Goal: Task Accomplishment & Management: Manage account settings

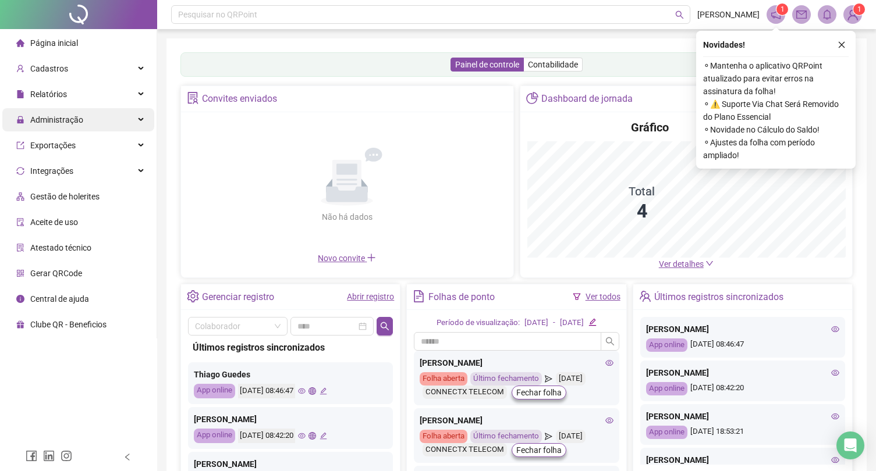
click at [78, 120] on span "Administração" at bounding box center [56, 119] width 53 height 9
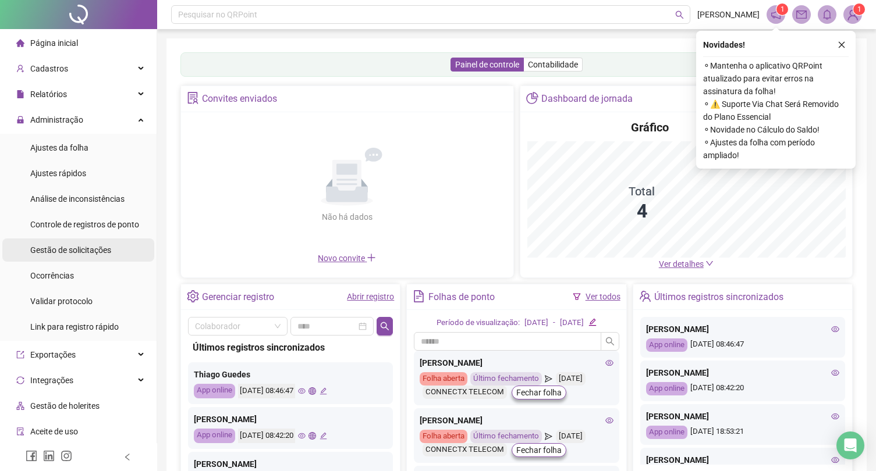
click at [87, 252] on span "Gestão de solicitações" at bounding box center [70, 250] width 81 height 9
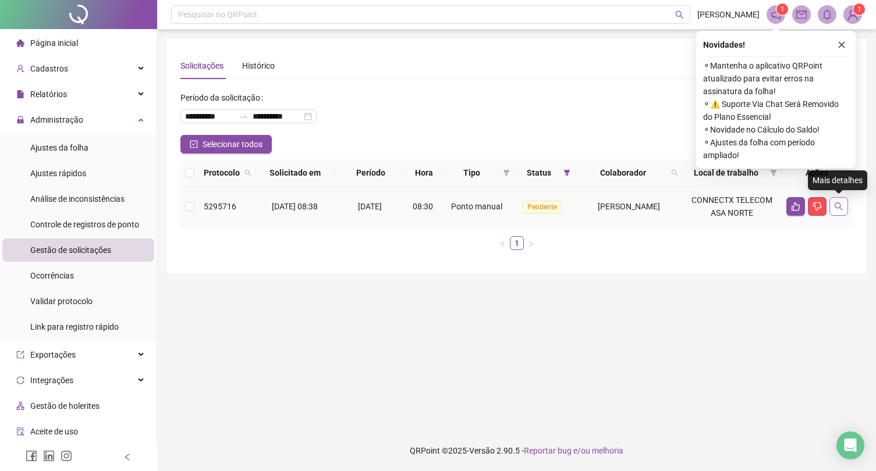
click at [837, 209] on icon "search" at bounding box center [838, 206] width 9 height 9
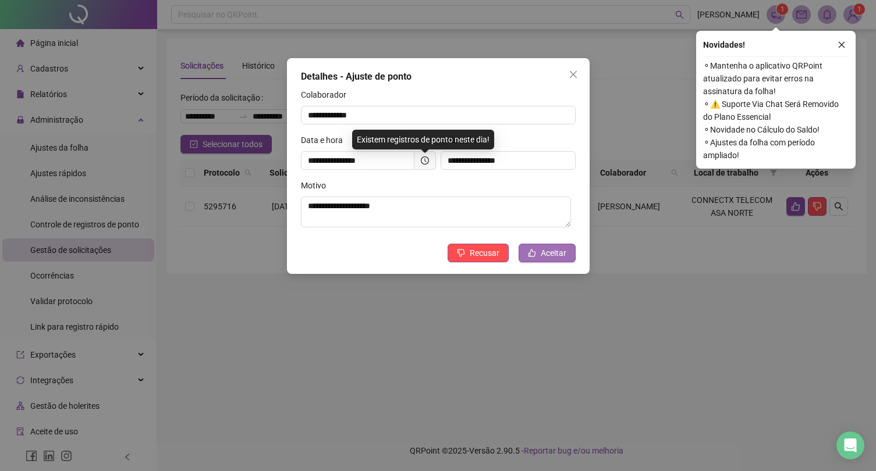
click at [560, 247] on span "Aceitar" at bounding box center [553, 253] width 26 height 13
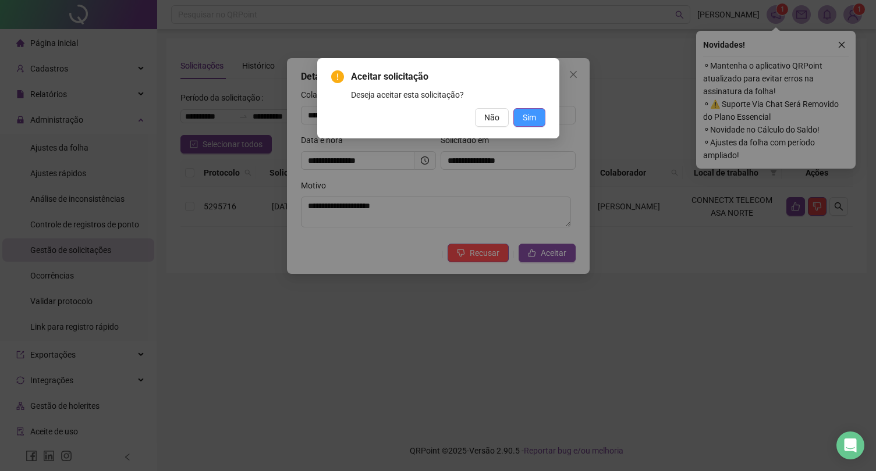
click at [532, 110] on button "Sim" at bounding box center [529, 117] width 32 height 19
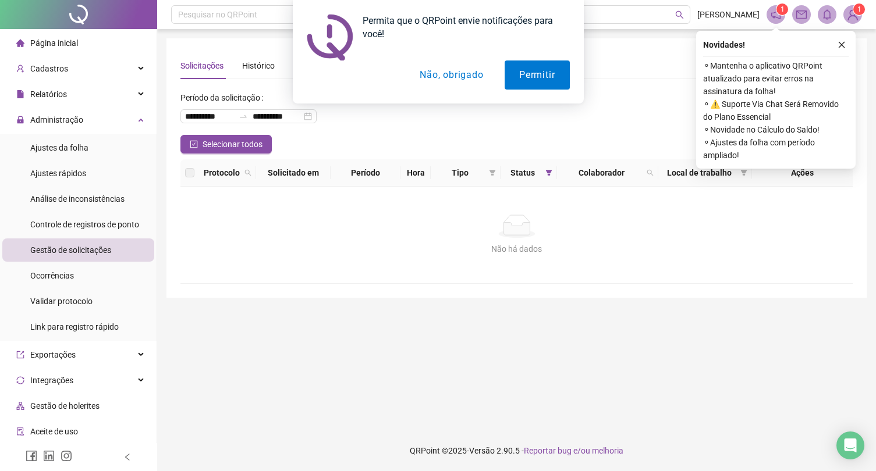
click at [843, 41] on div "Permita que o QRPoint envie notificações para você! Permitir Não, obrigado" at bounding box center [438, 52] width 876 height 104
click at [553, 63] on button "Permitir" at bounding box center [536, 75] width 65 height 29
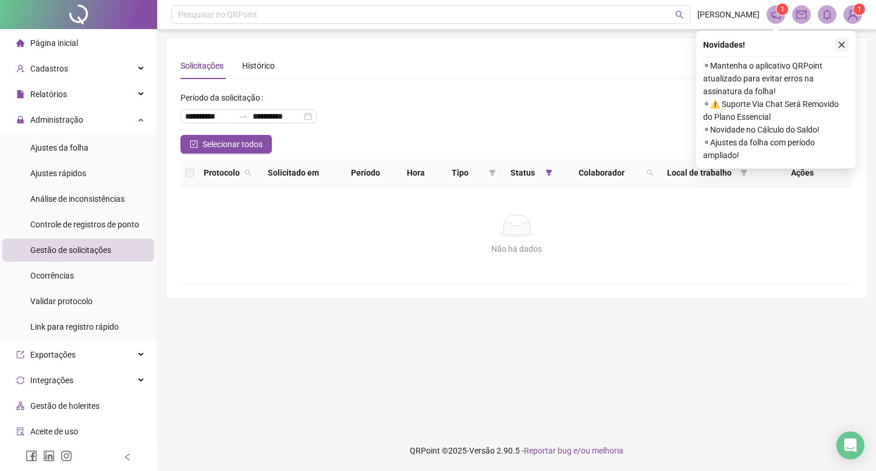
click at [838, 47] on icon "close" at bounding box center [841, 45] width 8 height 8
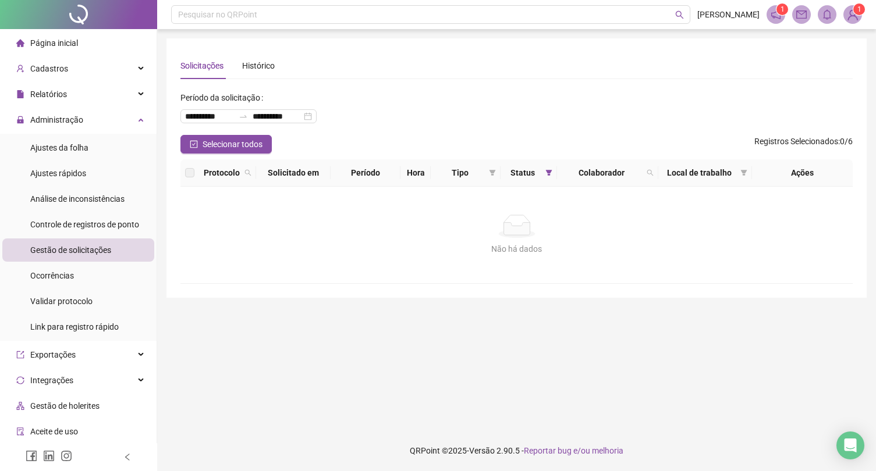
click at [73, 147] on span "Ajustes da folha" at bounding box center [59, 147] width 58 height 9
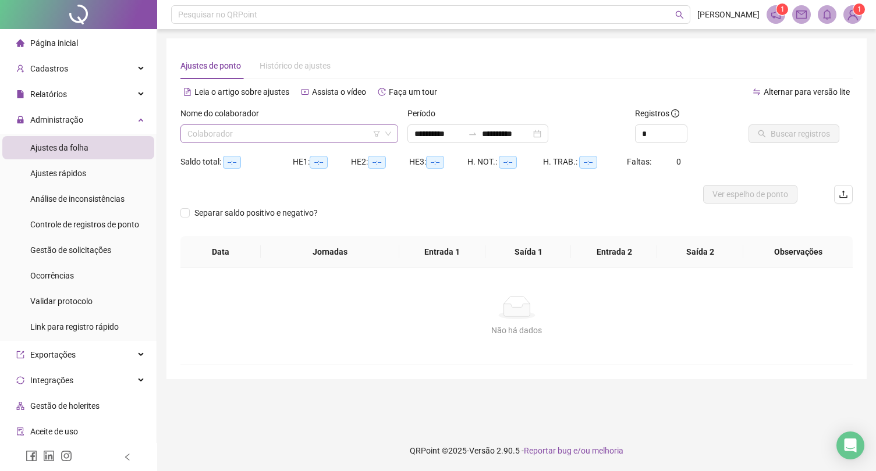
type input "**********"
click at [252, 130] on input "search" at bounding box center [283, 133] width 193 height 17
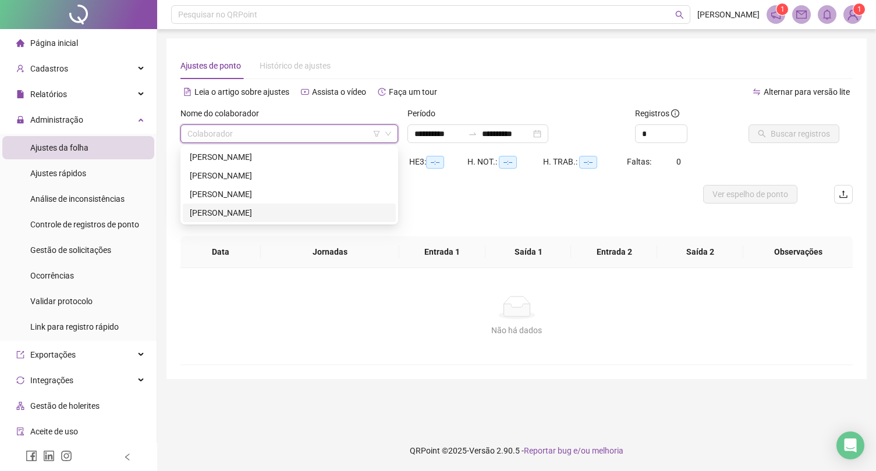
click at [239, 211] on div "[PERSON_NAME]" at bounding box center [289, 213] width 199 height 13
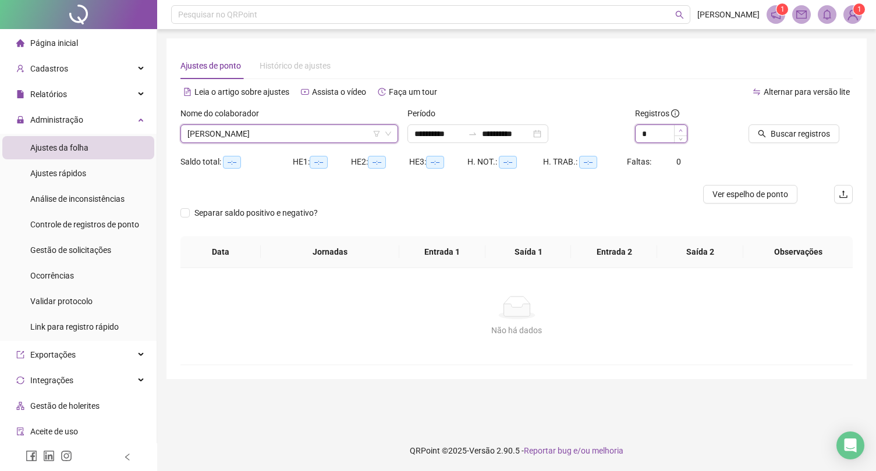
type input "*"
click at [684, 127] on span "Increase Value" at bounding box center [680, 130] width 13 height 10
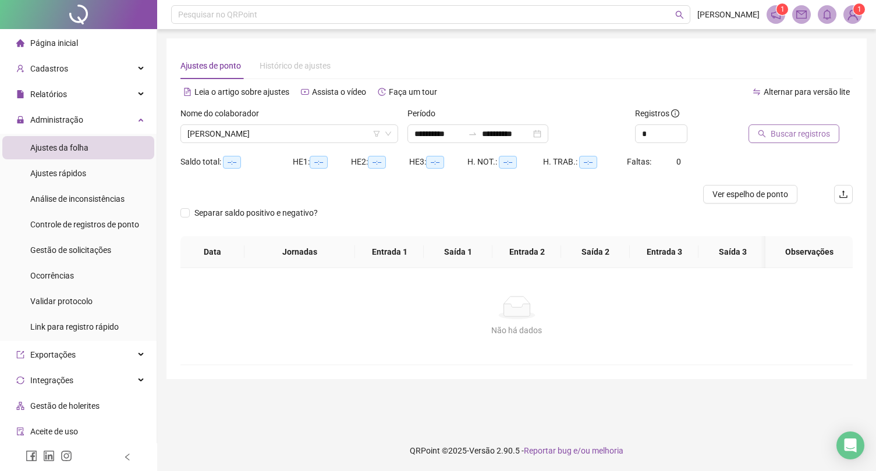
click at [777, 138] on span "Buscar registros" at bounding box center [799, 133] width 59 height 13
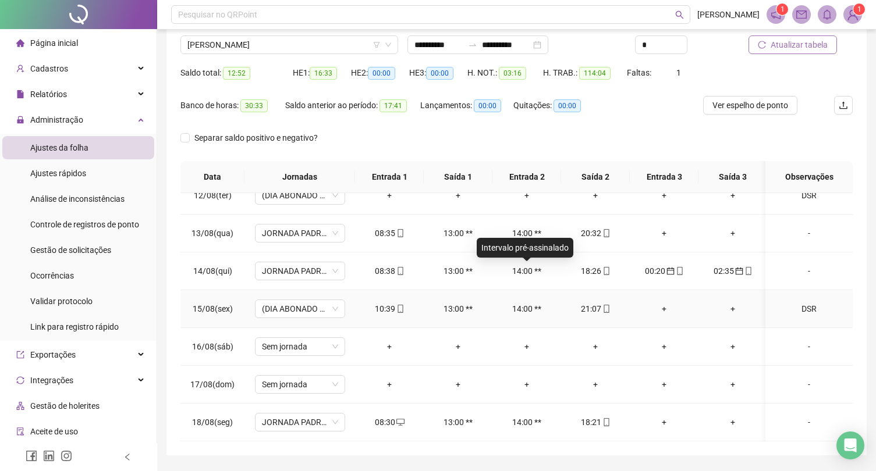
scroll to position [123, 0]
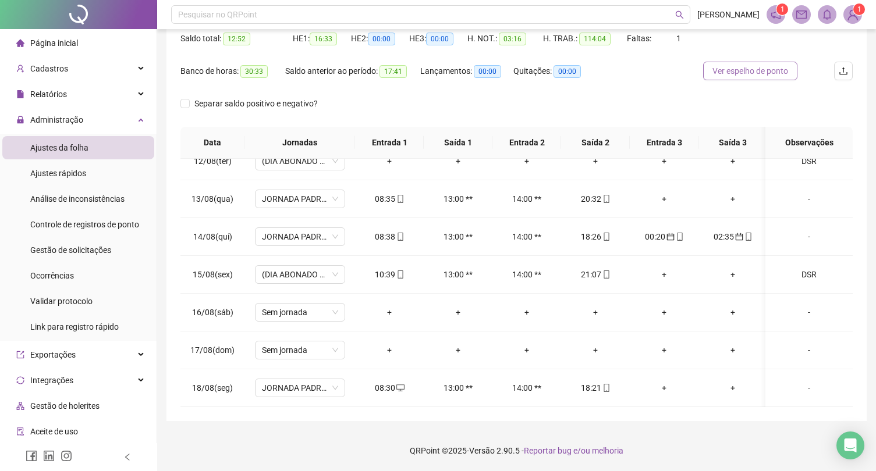
click at [770, 71] on span "Ver espelho de ponto" at bounding box center [750, 71] width 76 height 13
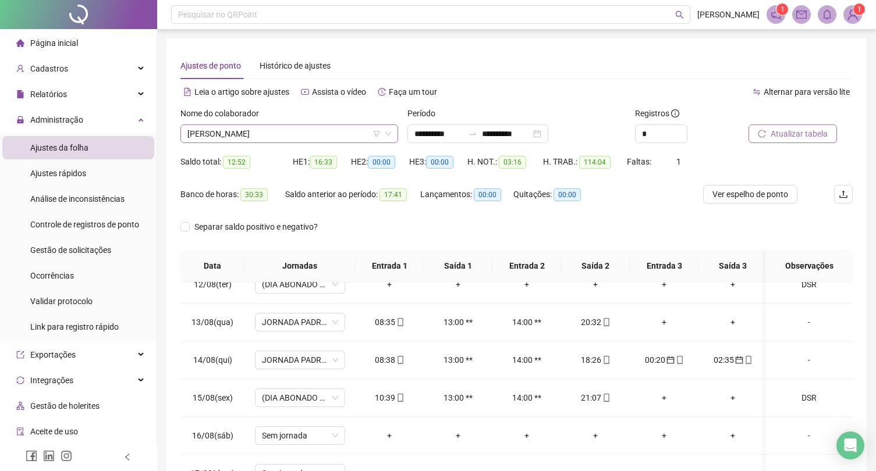
click at [244, 142] on span "[PERSON_NAME]" at bounding box center [289, 133] width 204 height 17
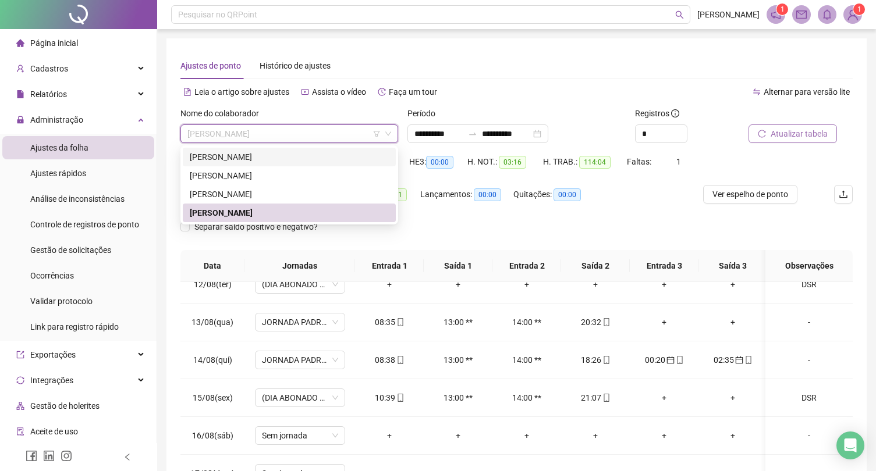
click at [241, 158] on div "[PERSON_NAME]" at bounding box center [289, 157] width 199 height 13
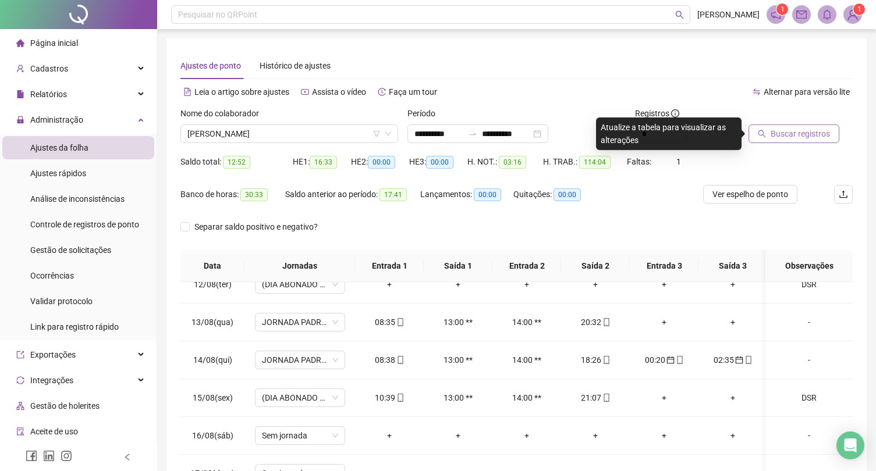
click at [785, 133] on span "Buscar registros" at bounding box center [799, 133] width 59 height 13
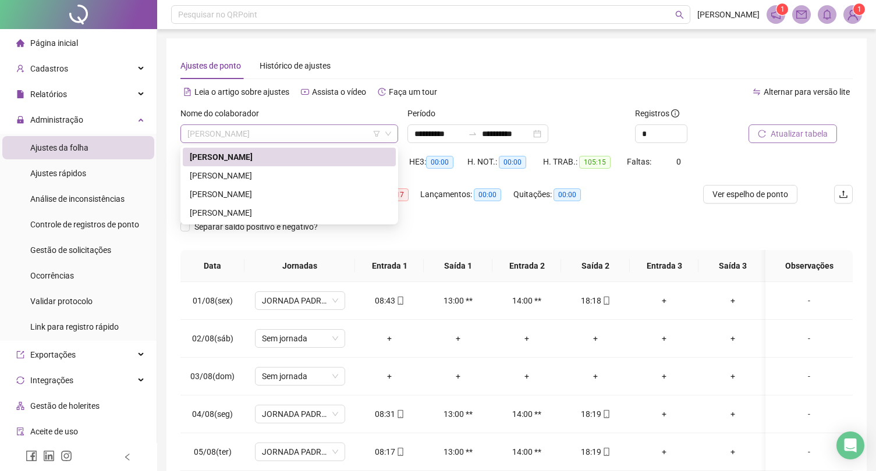
click at [284, 137] on span "[PERSON_NAME]" at bounding box center [289, 133] width 204 height 17
click at [275, 178] on div "[PERSON_NAME]" at bounding box center [289, 175] width 199 height 13
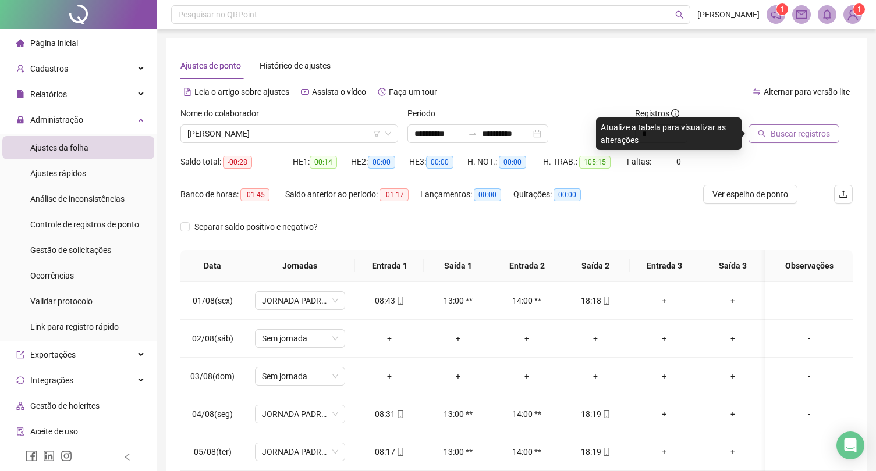
click at [766, 138] on button "Buscar registros" at bounding box center [793, 133] width 91 height 19
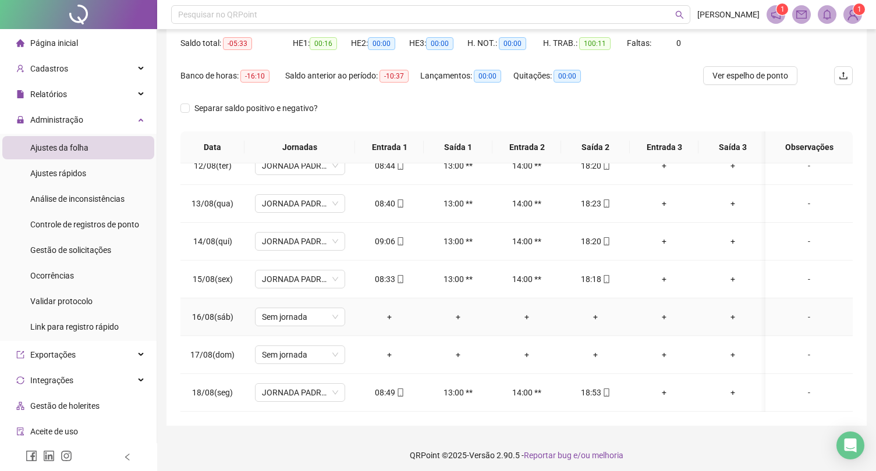
scroll to position [123, 0]
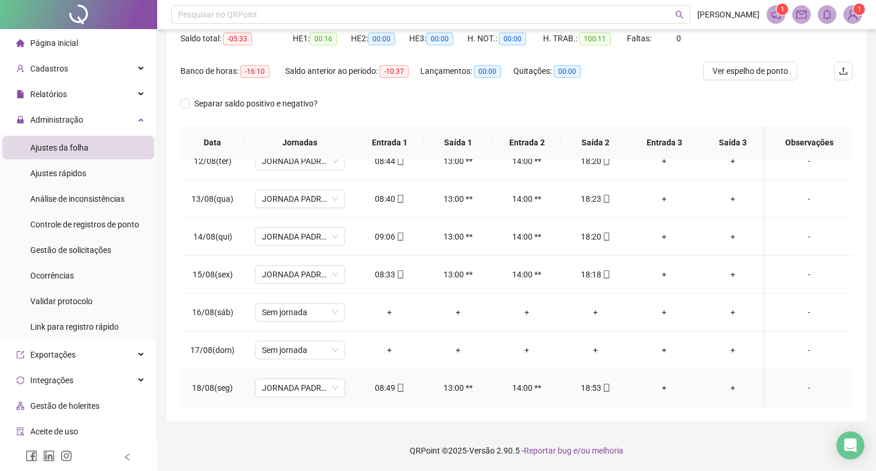
click at [595, 382] on div "18:53" at bounding box center [595, 388] width 50 height 13
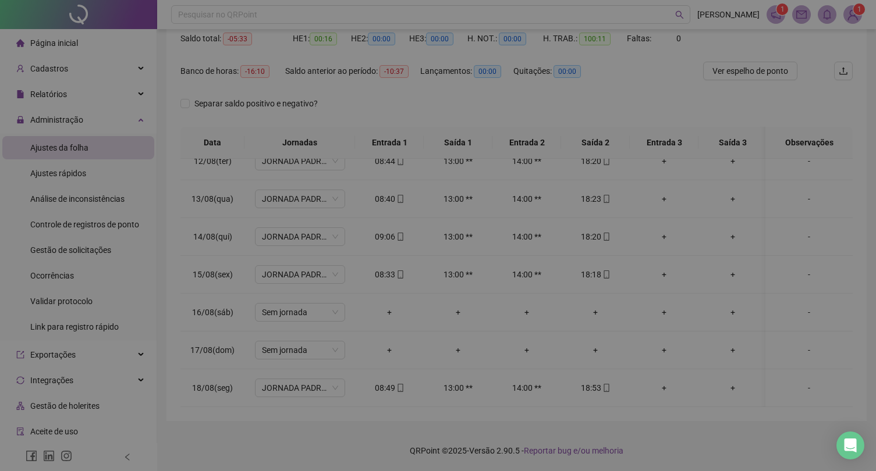
type input "**********"
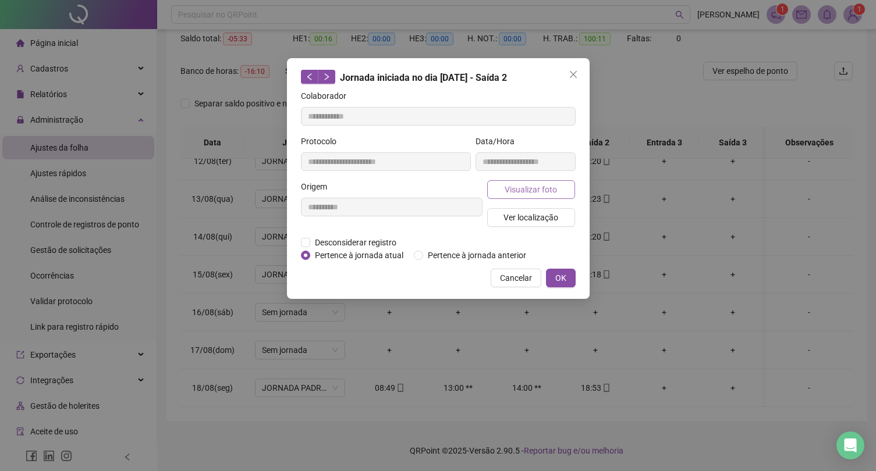
click at [538, 193] on span "Visualizar foto" at bounding box center [530, 189] width 52 height 13
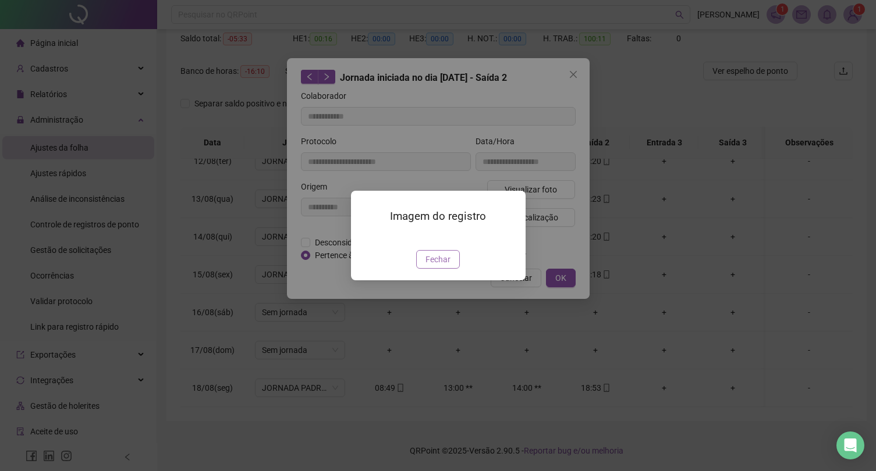
click at [450, 266] on span "Fechar" at bounding box center [437, 259] width 25 height 13
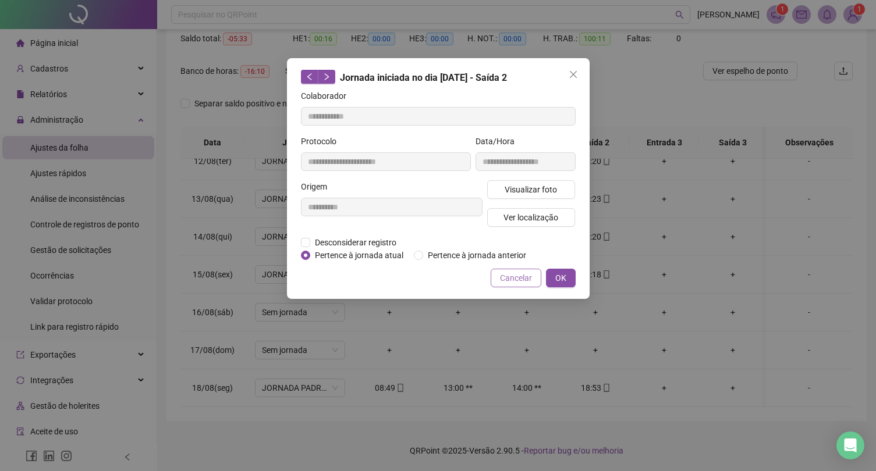
click at [509, 284] on span "Cancelar" at bounding box center [516, 278] width 32 height 13
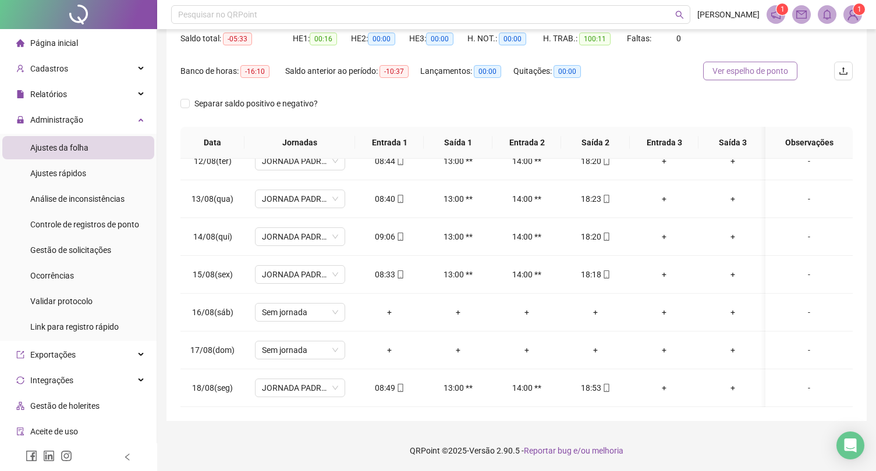
click at [732, 74] on span "Ver espelho de ponto" at bounding box center [750, 71] width 76 height 13
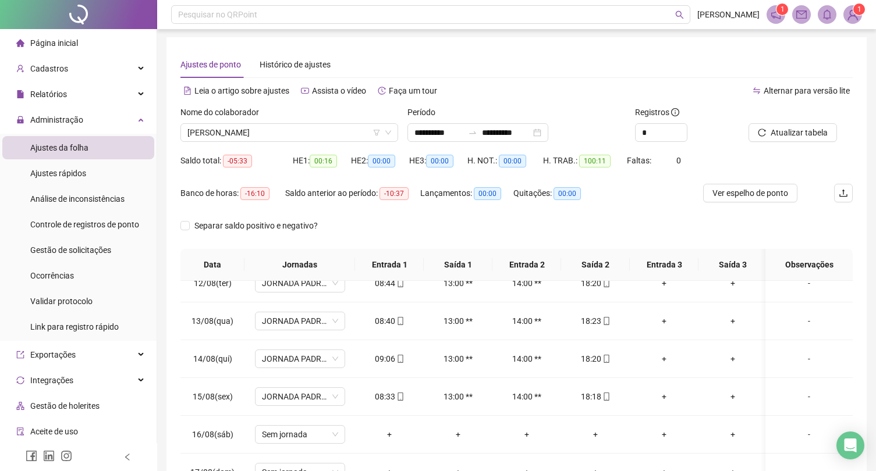
scroll to position [0, 0]
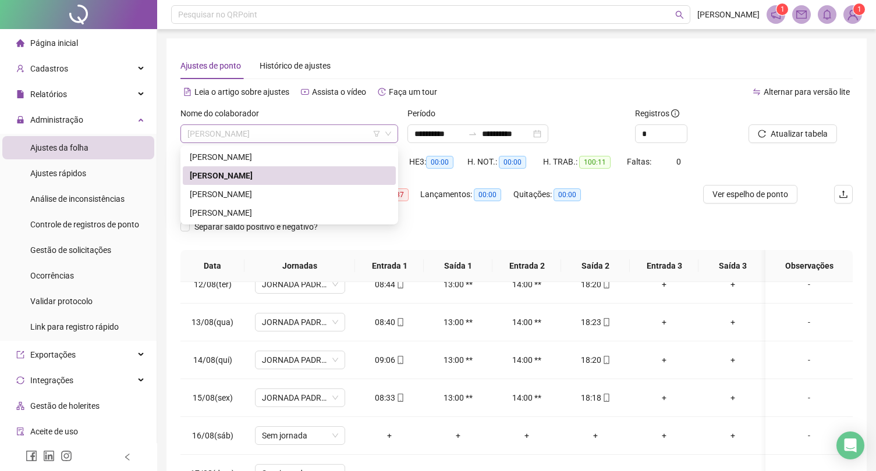
click at [342, 129] on span "[PERSON_NAME]" at bounding box center [289, 133] width 204 height 17
click at [296, 214] on div "[PERSON_NAME]" at bounding box center [289, 213] width 199 height 13
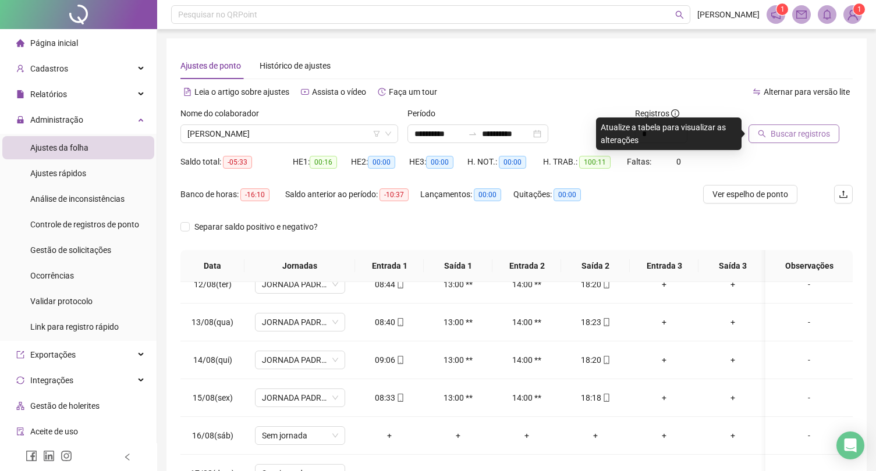
click at [807, 133] on span "Buscar registros" at bounding box center [799, 133] width 59 height 13
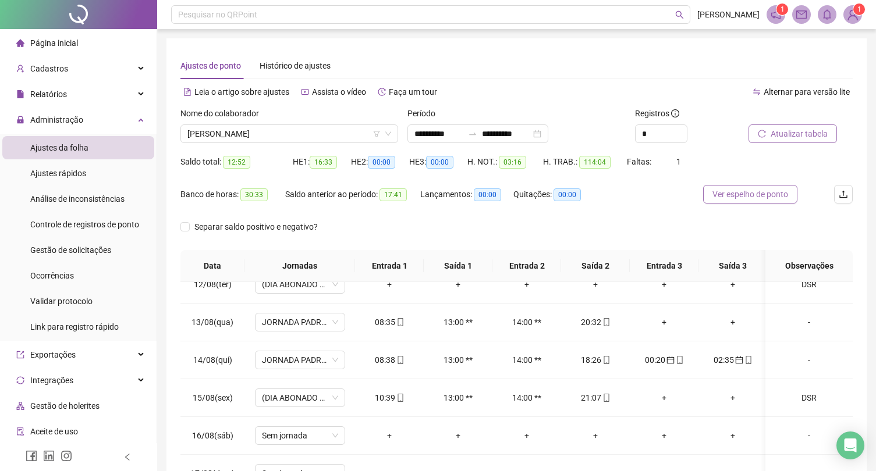
click at [756, 187] on button "Ver espelho de ponto" at bounding box center [750, 194] width 94 height 19
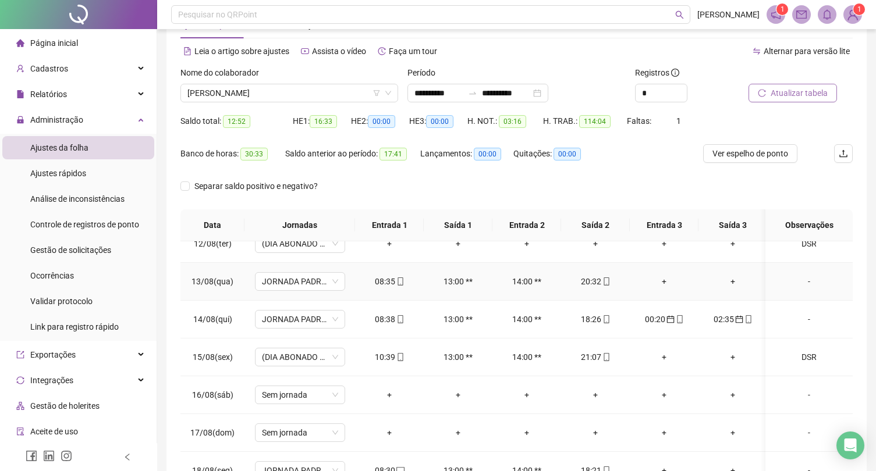
scroll to position [37, 0]
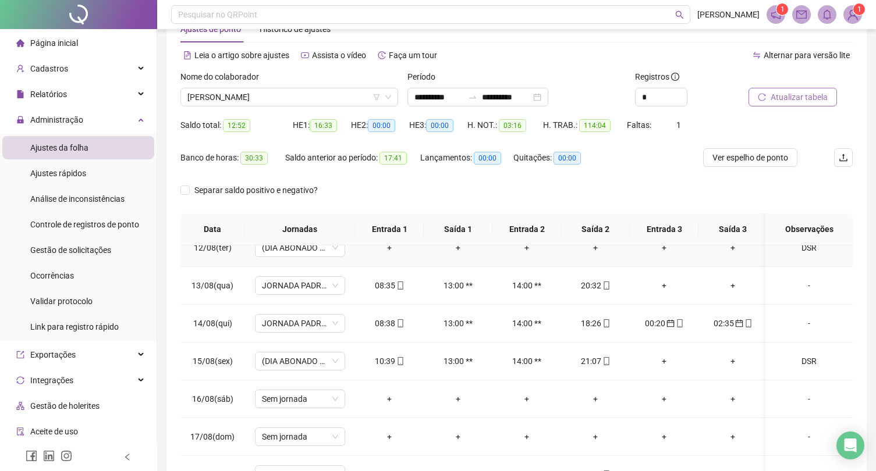
click at [807, 247] on div "DSR" at bounding box center [808, 247] width 69 height 13
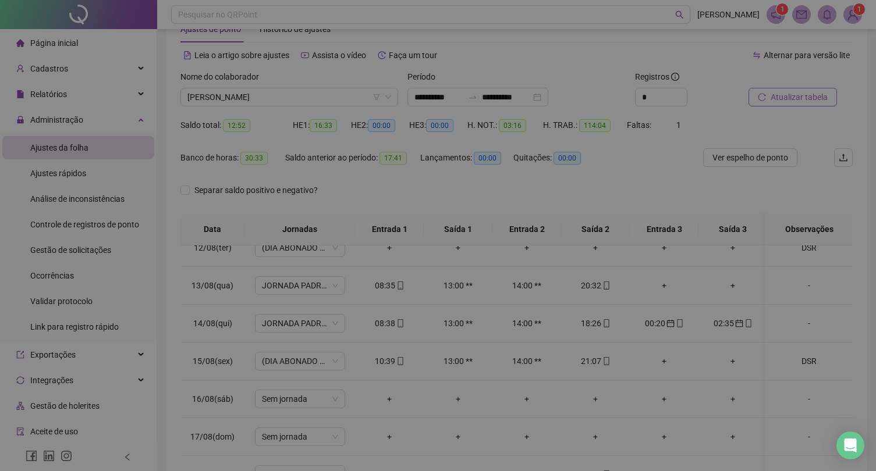
type textarea "***"
type input "*****"
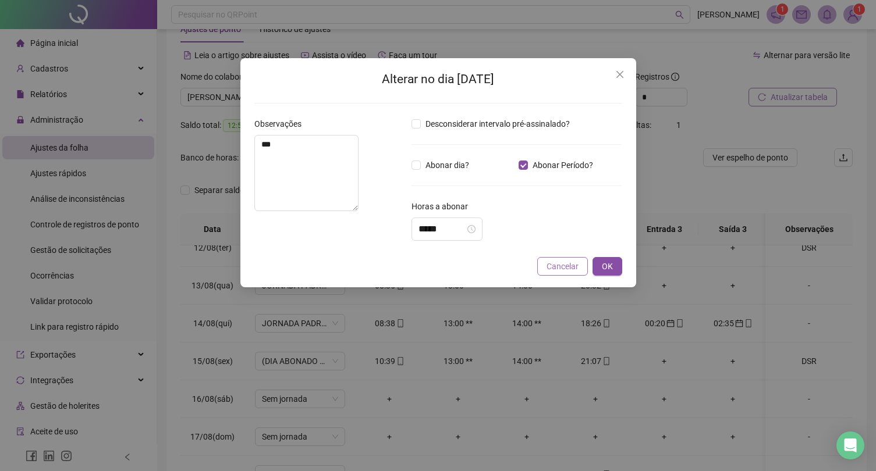
click at [557, 270] on span "Cancelar" at bounding box center [562, 266] width 32 height 13
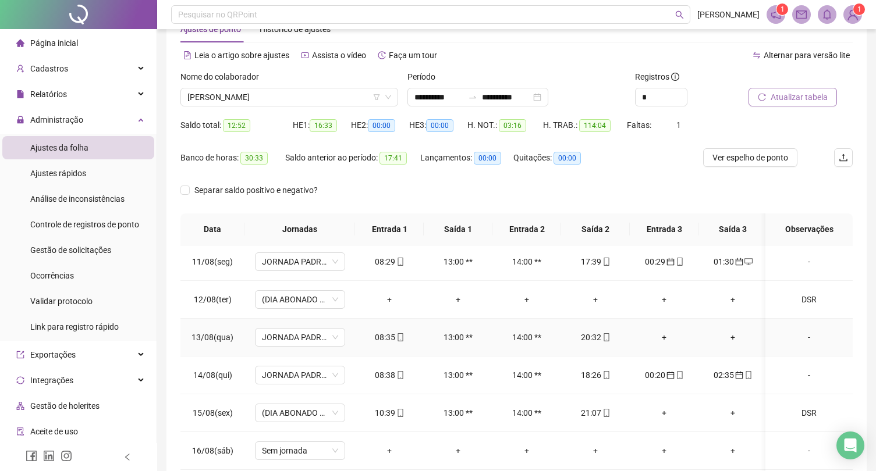
scroll to position [371, 0]
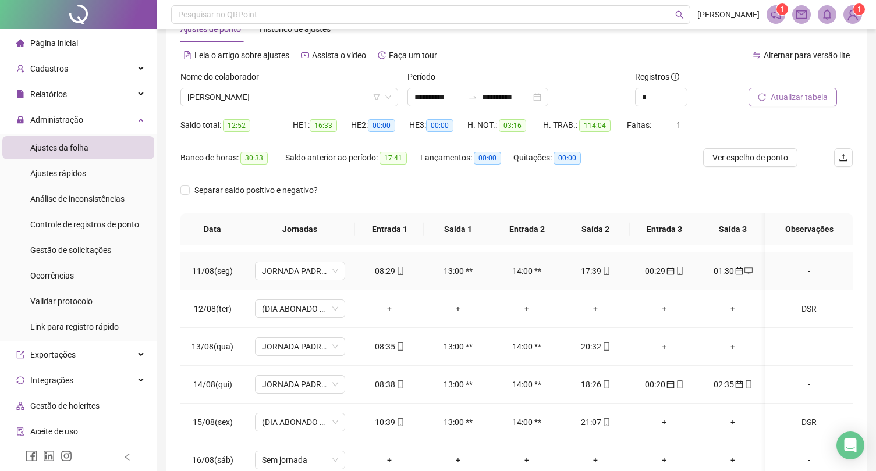
click at [802, 275] on div "-" at bounding box center [808, 271] width 69 height 13
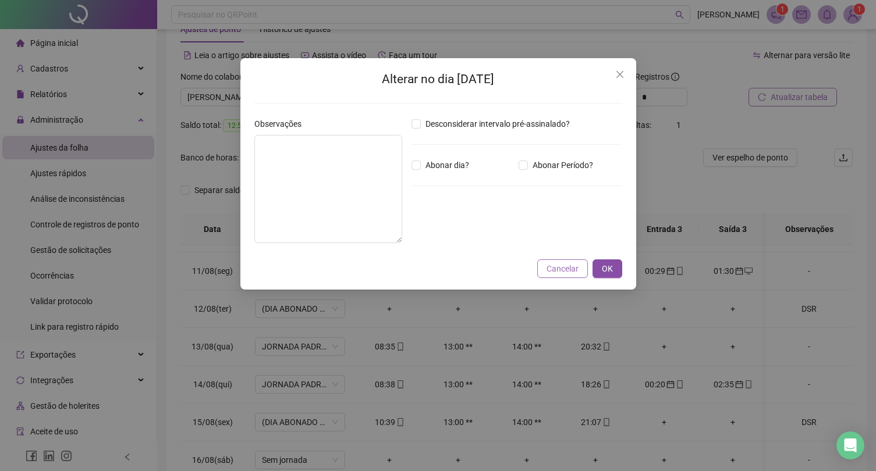
click at [574, 273] on span "Cancelar" at bounding box center [562, 268] width 32 height 13
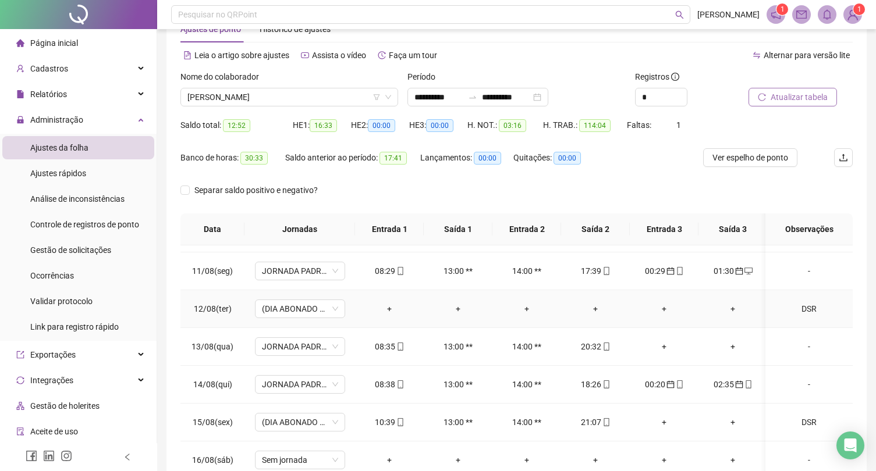
click at [807, 314] on div "DSR" at bounding box center [808, 309] width 69 height 13
type input "*****"
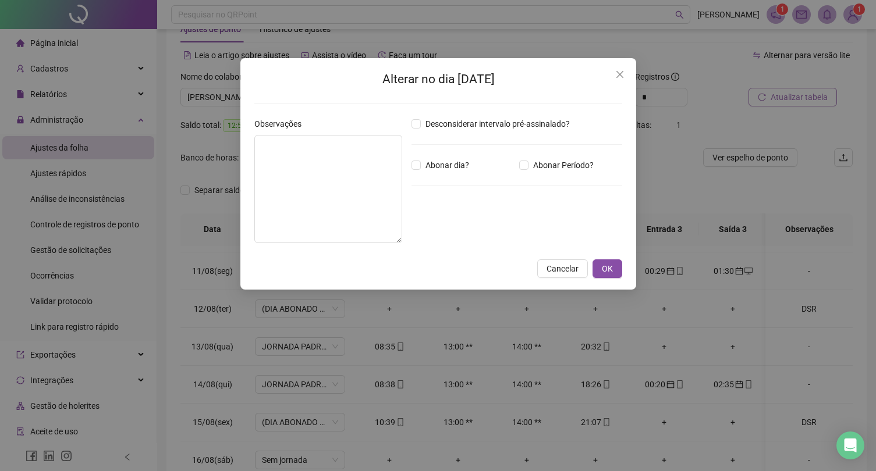
type textarea "***"
type input "*****"
click at [570, 264] on span "Cancelar" at bounding box center [562, 268] width 32 height 13
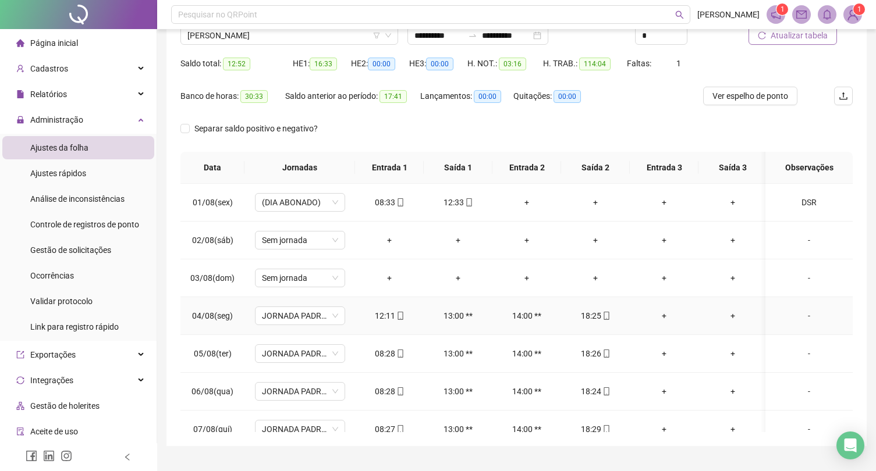
scroll to position [97, 0]
click at [810, 204] on div "DSR" at bounding box center [808, 203] width 69 height 13
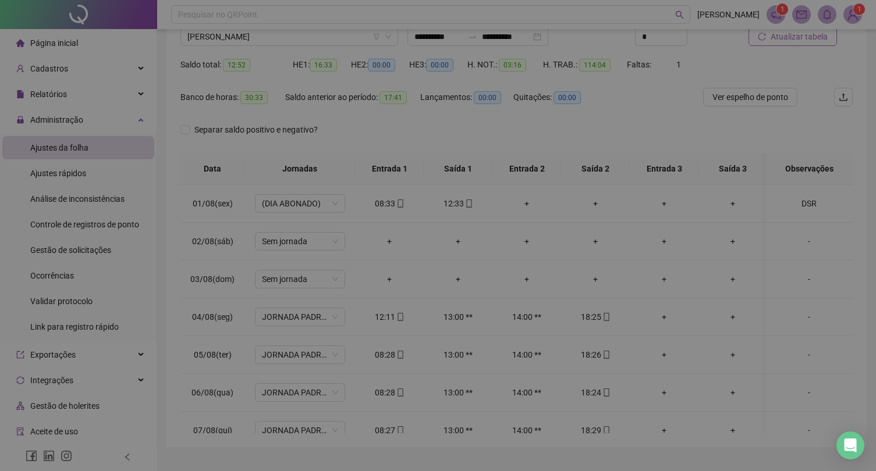
type textarea "***"
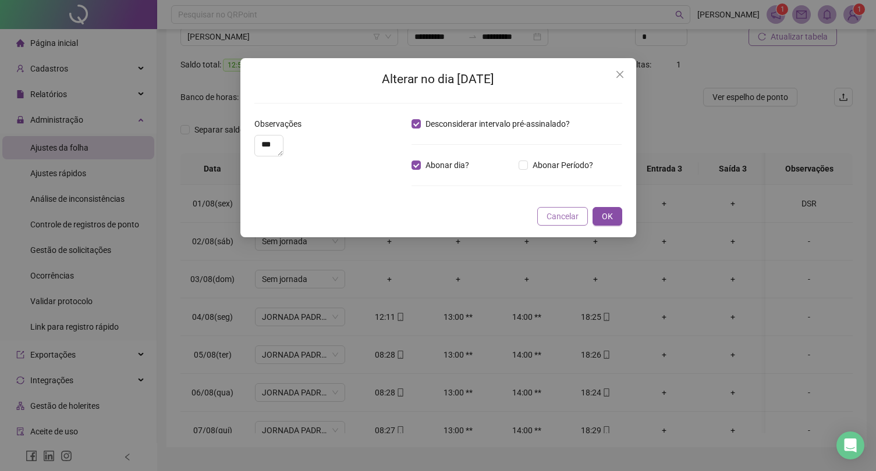
click at [564, 223] on span "Cancelar" at bounding box center [562, 216] width 32 height 13
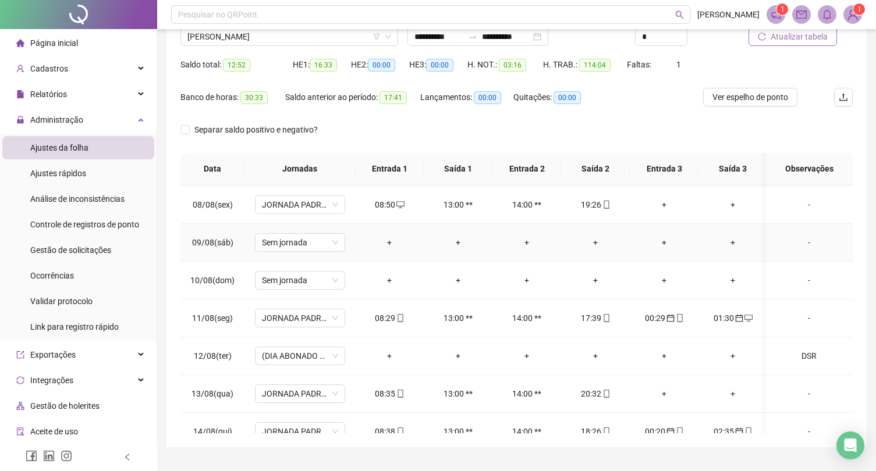
scroll to position [264, 0]
click at [805, 355] on div "DSR" at bounding box center [808, 355] width 69 height 13
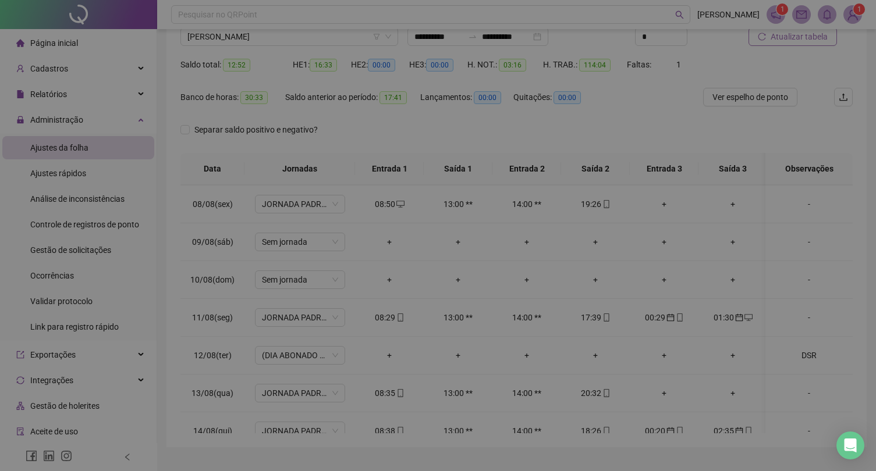
type textarea "***"
type input "*****"
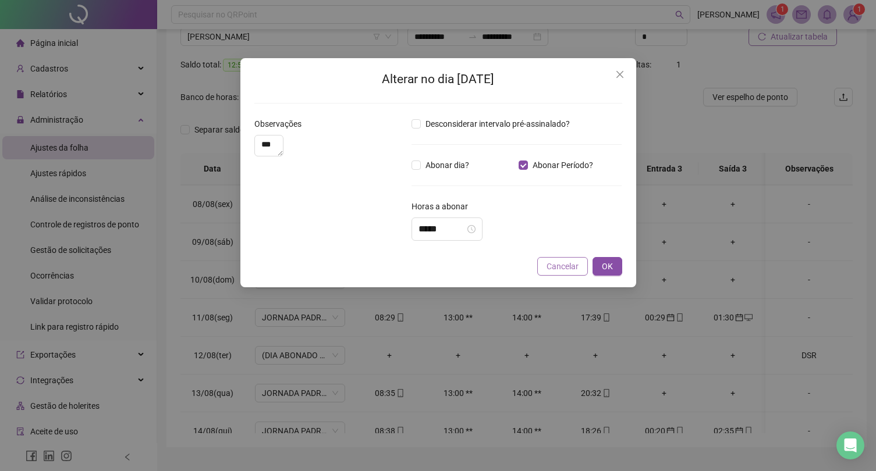
click at [556, 271] on span "Cancelar" at bounding box center [562, 266] width 32 height 13
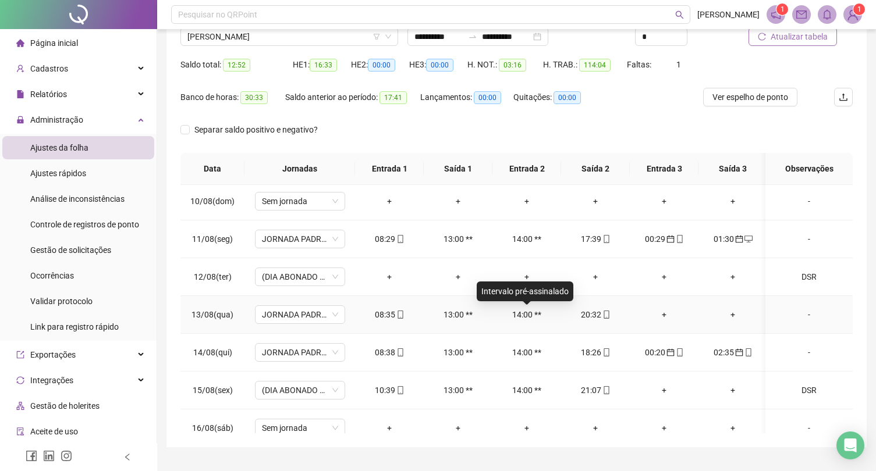
scroll to position [341, 0]
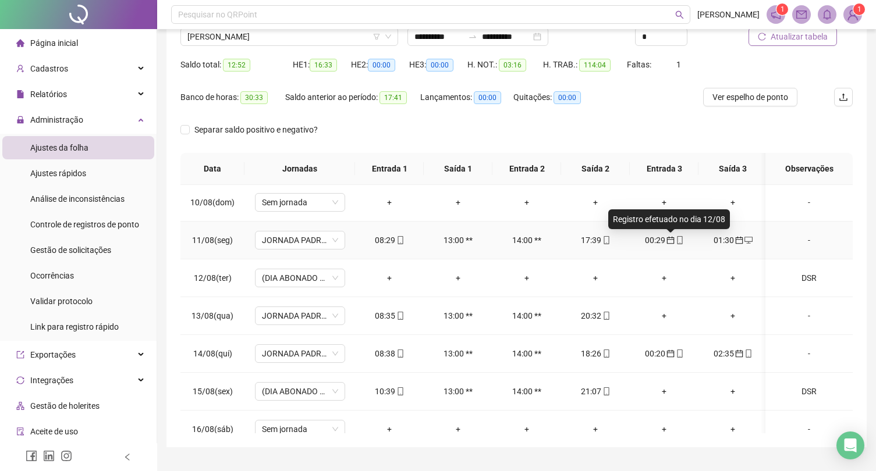
click at [666, 244] on icon "calendar" at bounding box center [670, 240] width 8 height 8
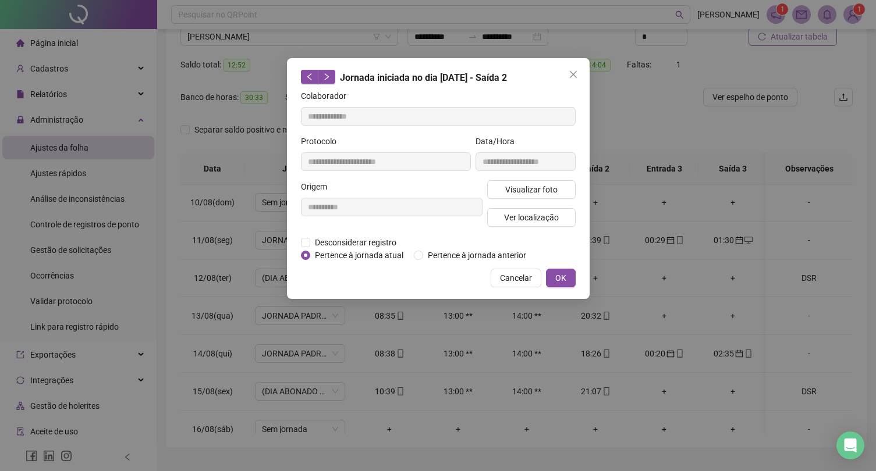
type input "**********"
click at [360, 253] on span "Pertence à jornada atual" at bounding box center [359, 255] width 98 height 13
click at [558, 284] on span "OK" at bounding box center [560, 278] width 11 height 13
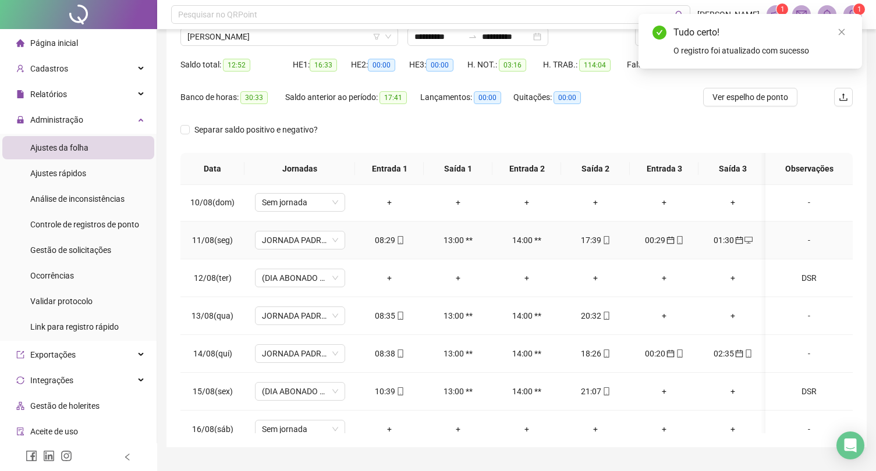
click at [722, 246] on div "01:30" at bounding box center [732, 240] width 50 height 13
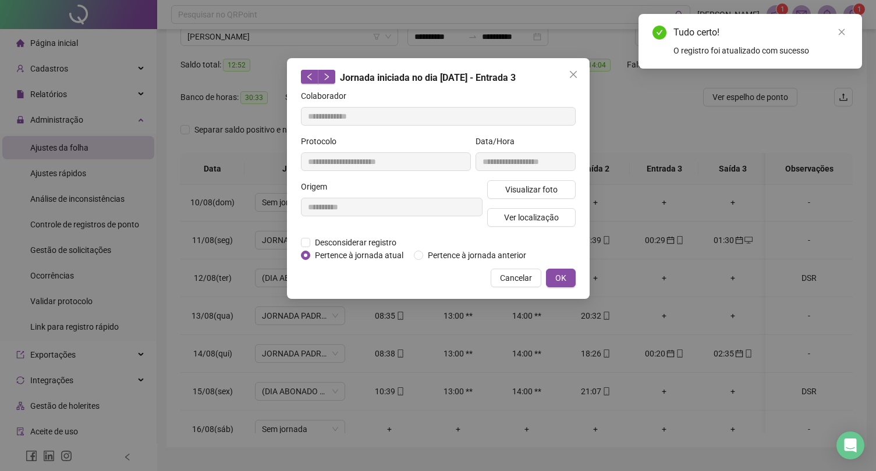
type input "**********"
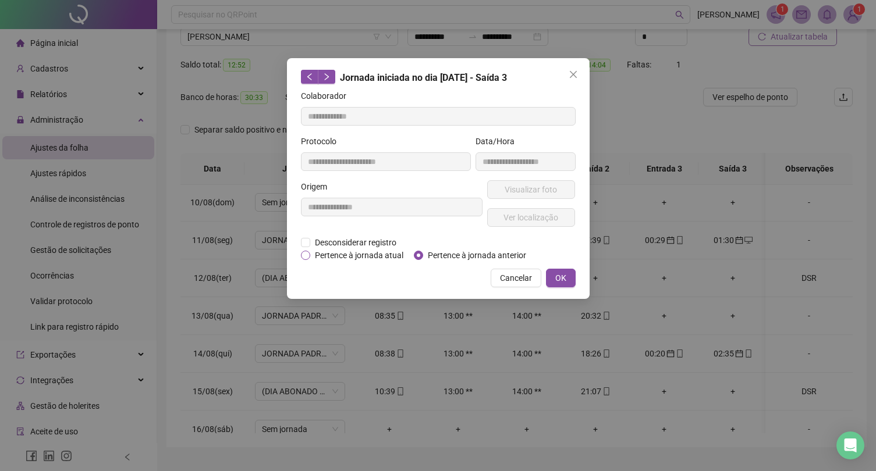
click at [334, 261] on span "Pertence à jornada atual" at bounding box center [359, 255] width 98 height 13
click at [547, 287] on button "OK" at bounding box center [561, 278] width 30 height 19
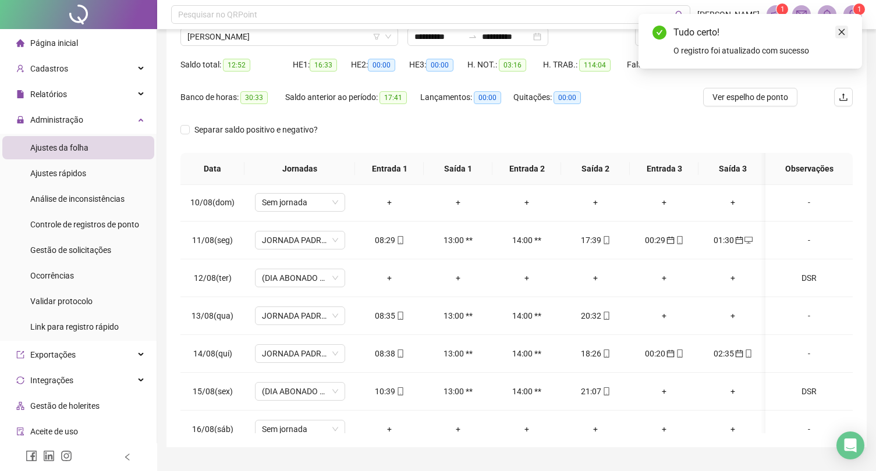
click at [843, 35] on icon "close" at bounding box center [841, 32] width 8 height 8
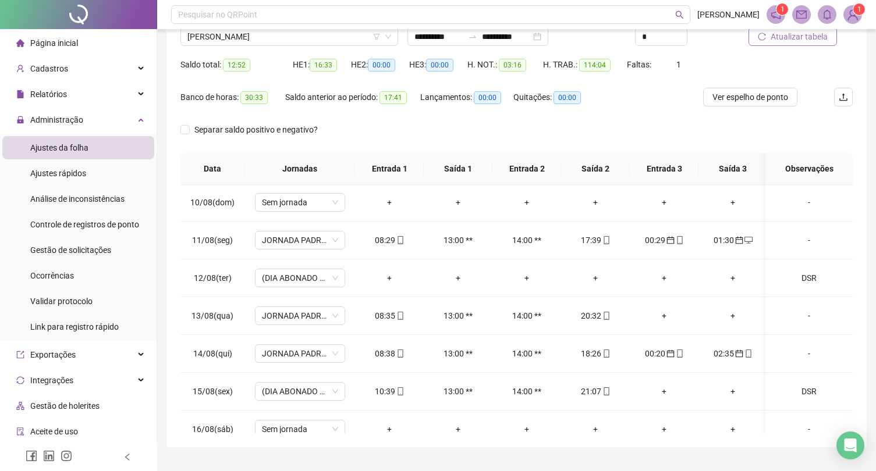
click at [792, 45] on button "Atualizar tabela" at bounding box center [792, 36] width 88 height 19
click at [800, 275] on div "DSR" at bounding box center [808, 278] width 69 height 13
type input "*****"
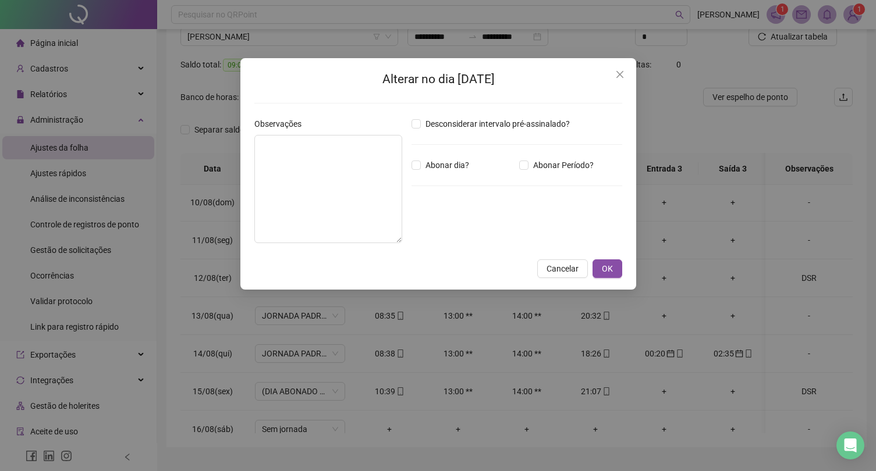
type textarea "***"
type input "*****"
click at [474, 120] on span "Desconsiderar intervalo pré-assinalado?" at bounding box center [498, 124] width 154 height 13
click at [609, 269] on span "OK" at bounding box center [607, 268] width 11 height 13
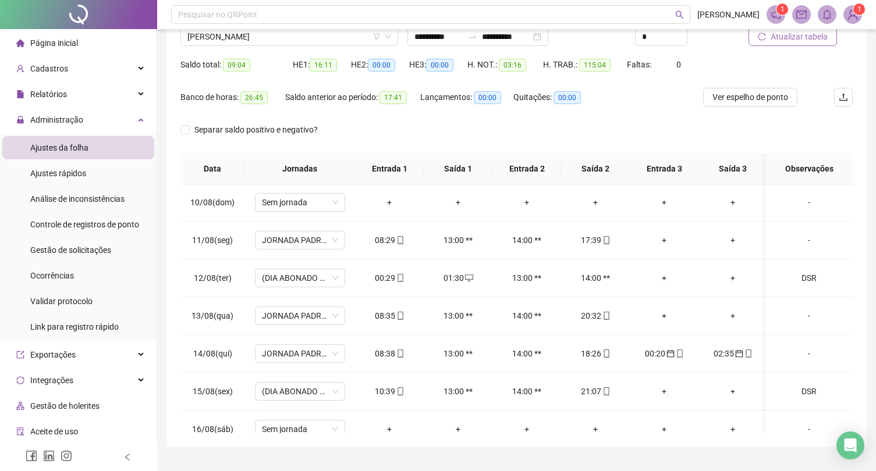
click at [789, 44] on button "Atualizar tabela" at bounding box center [792, 36] width 88 height 19
click at [749, 93] on span "Ver espelho de ponto" at bounding box center [750, 97] width 76 height 13
click at [754, 99] on span "Ver espelho de ponto" at bounding box center [750, 97] width 76 height 13
